Goal: Task Accomplishment & Management: Manage account settings

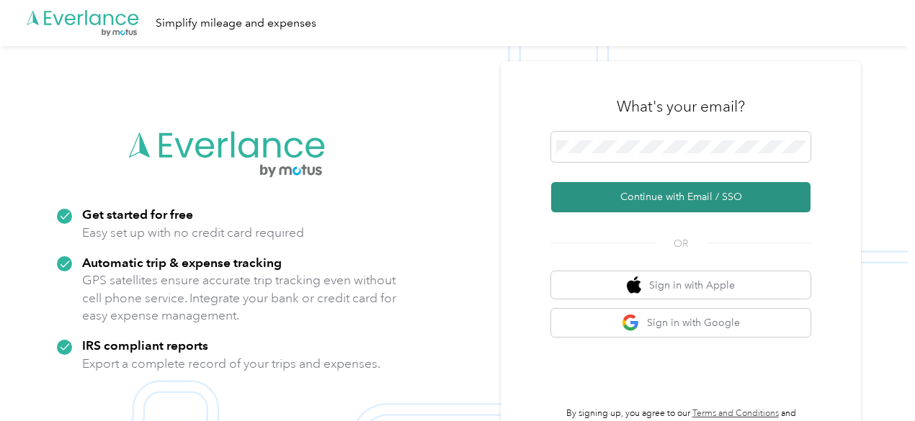
click at [646, 195] on button "Continue with Email / SSO" at bounding box center [680, 197] width 259 height 30
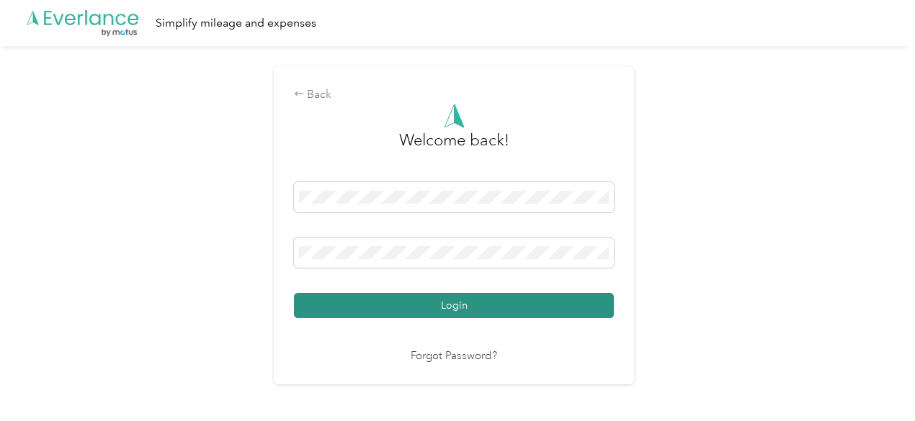
click at [488, 299] on button "Login" at bounding box center [454, 305] width 320 height 25
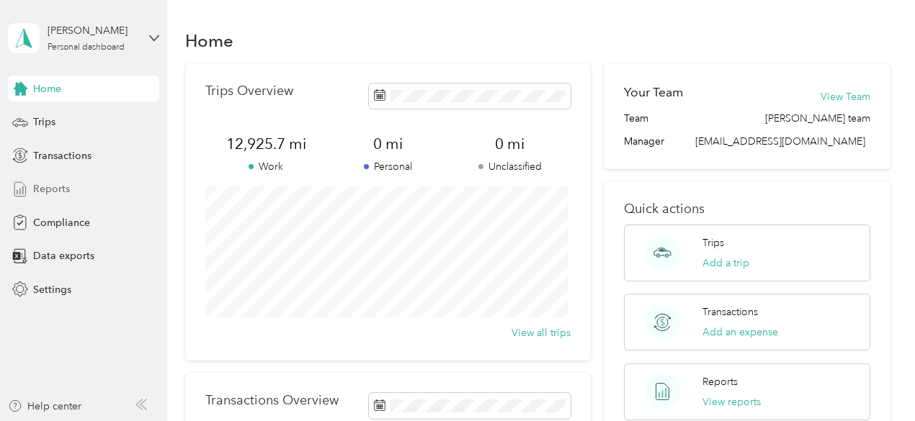
click at [50, 194] on span "Reports" at bounding box center [51, 188] width 37 height 15
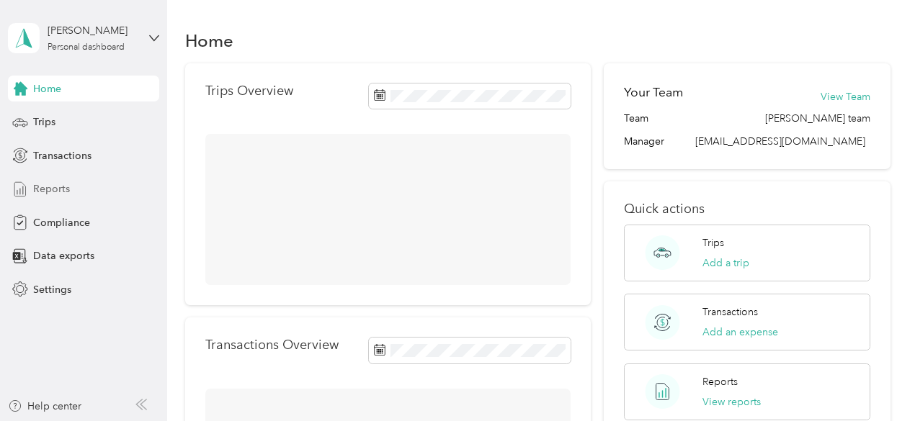
click at [65, 190] on span "Reports" at bounding box center [51, 188] width 37 height 15
